Goal: Navigation & Orientation: Find specific page/section

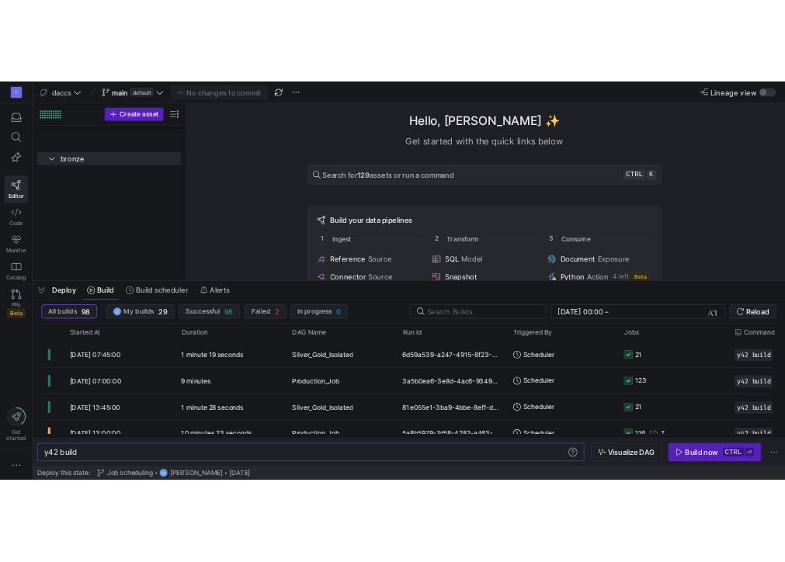
scroll to position [0, 47]
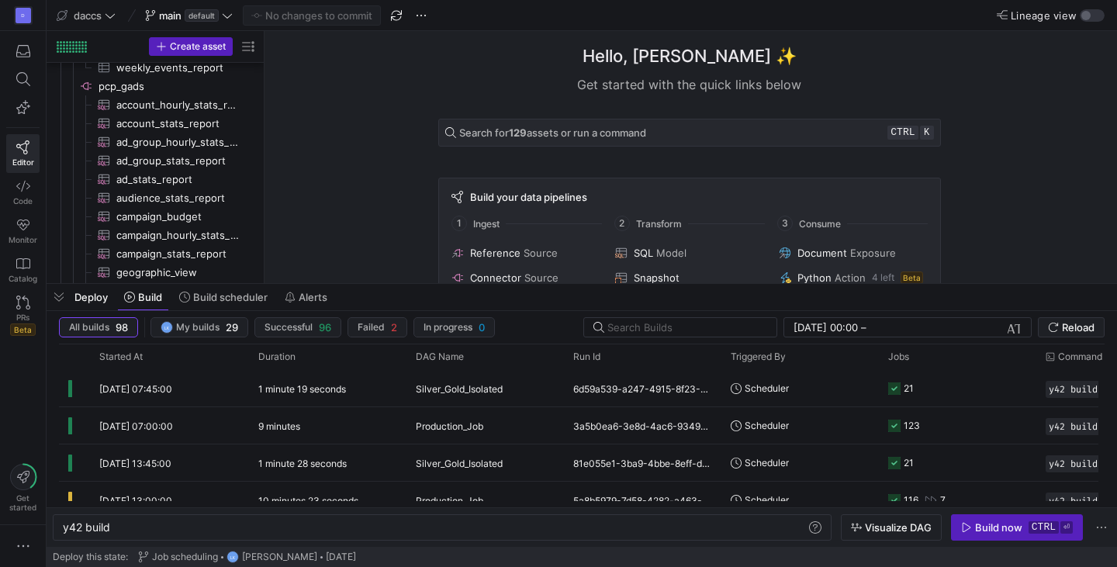
click at [20, 391] on div "D Editor Code Monitor Catalog PRs Beta Get started" at bounding box center [23, 283] width 46 height 567
click at [16, 367] on div "D Editor Code Monitor Catalog PRs Beta Get started" at bounding box center [23, 283] width 46 height 567
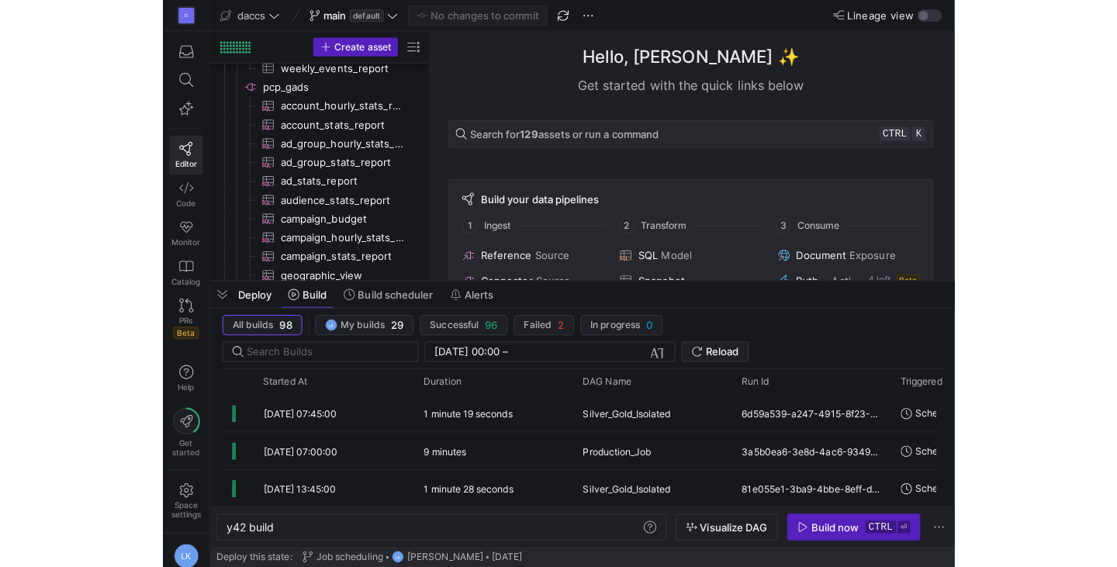
scroll to position [1726, 0]
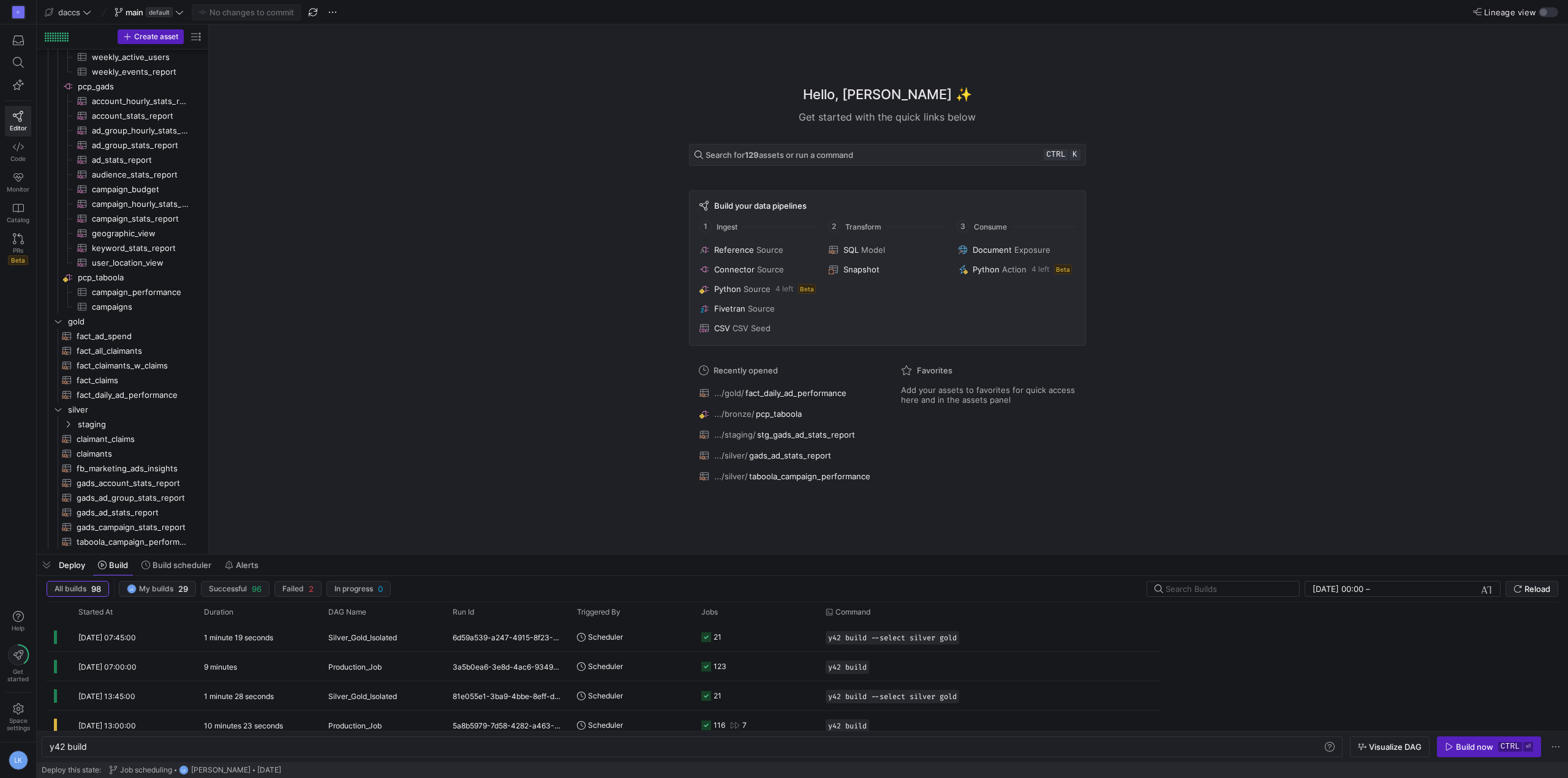
click at [521, 447] on div "Hello, [PERSON_NAME] ✨ Get started with the quick links below Search for 129 as…" at bounding box center [887, 289] width 1347 height 529
click at [535, 219] on div "Hello, [PERSON_NAME] ✨ Get started with the quick links below Search for 129 as…" at bounding box center [887, 289] width 1347 height 529
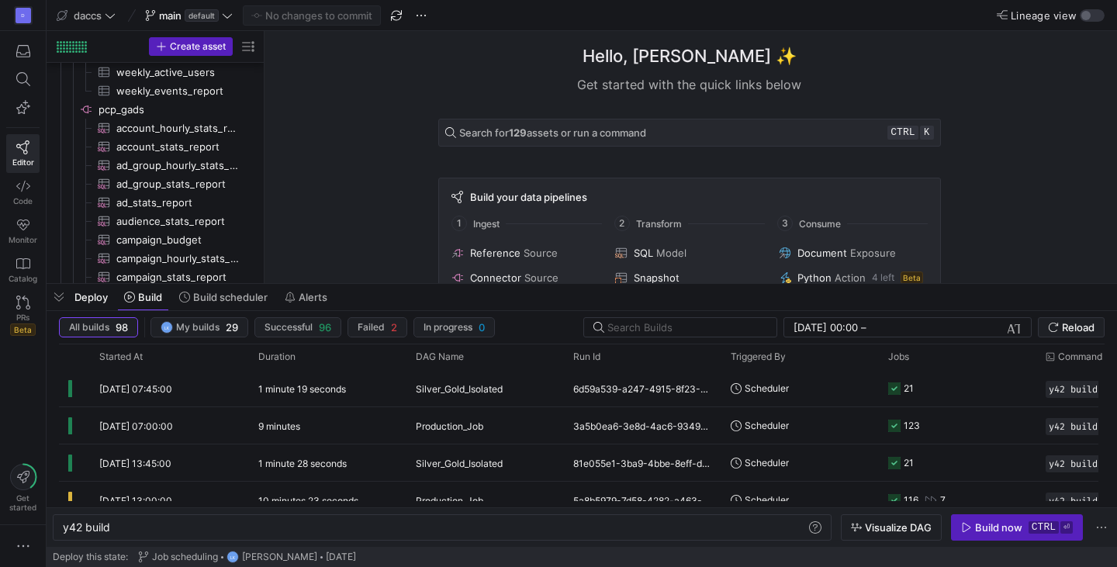
scroll to position [0, 47]
